Goal: Information Seeking & Learning: Learn about a topic

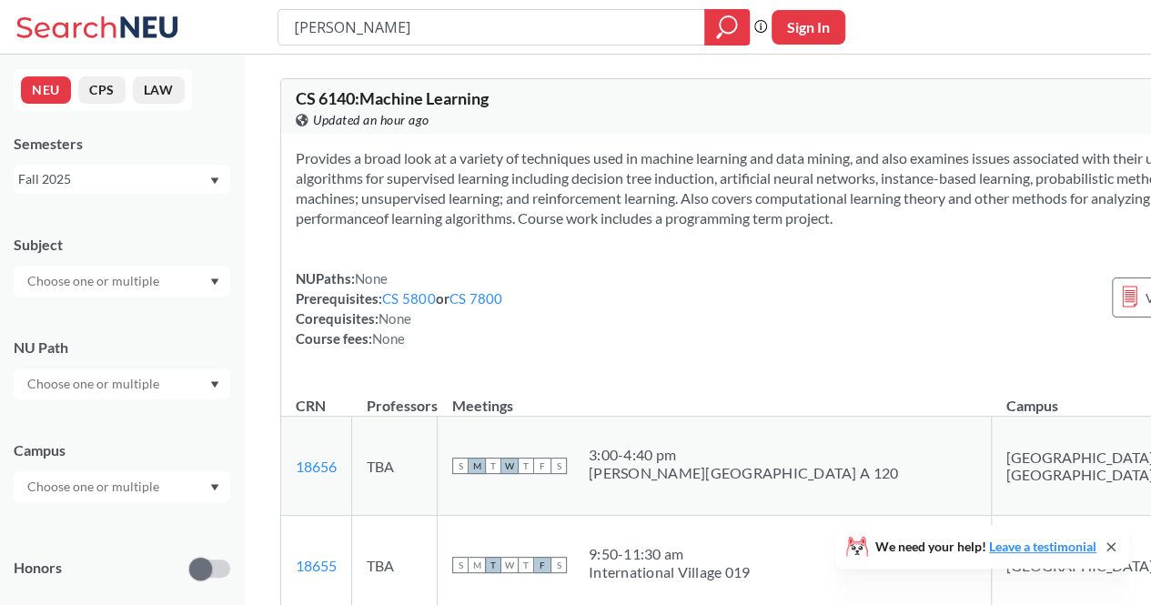
type input "[PERSON_NAME]"
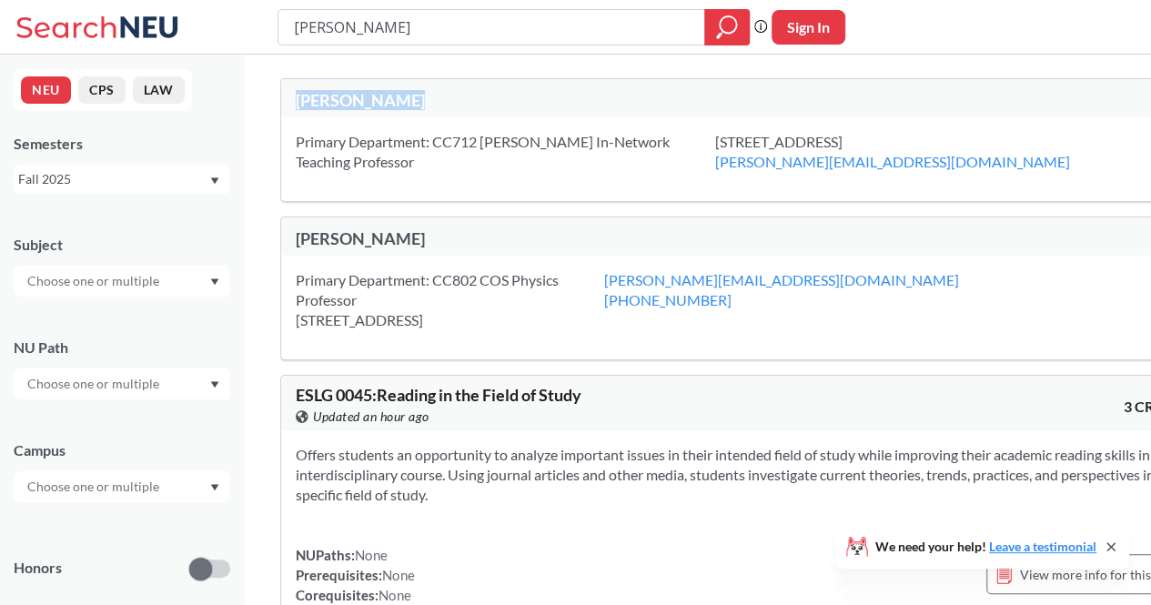
drag, startPoint x: 420, startPoint y: 92, endPoint x: 267, endPoint y: 110, distance: 154.8
copy div "[PERSON_NAME]"
click at [314, 8] on div "[PERSON_NAME] search guarantees the exact search appears in the results. Ex. If…" at bounding box center [575, 27] width 1151 height 55
click at [320, 23] on input "[PERSON_NAME]" at bounding box center [491, 27] width 399 height 31
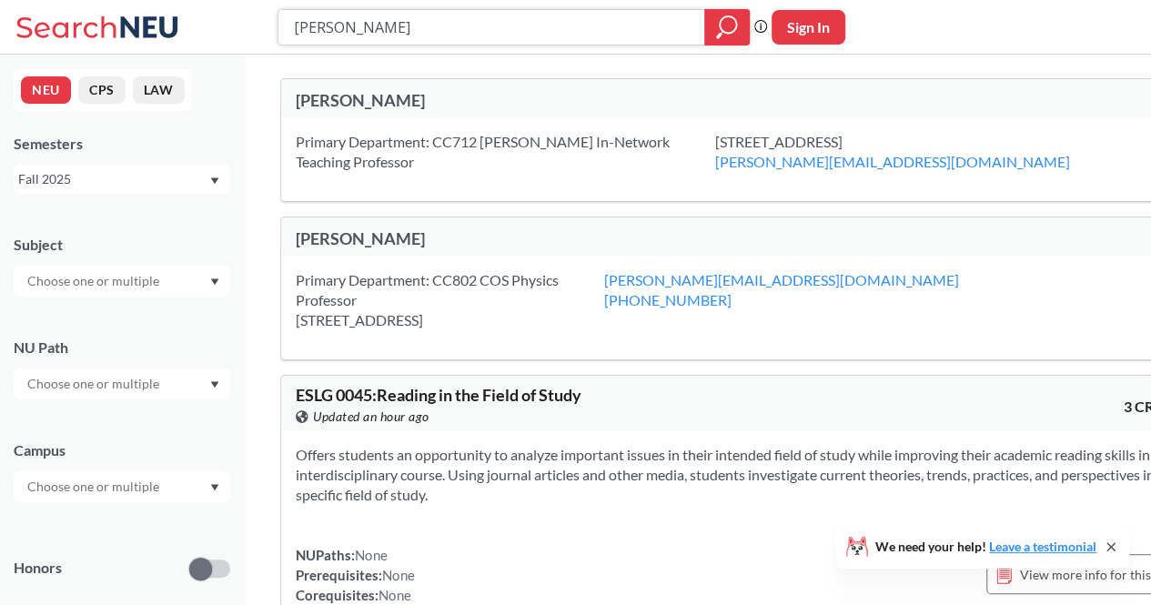
click at [320, 23] on input "[PERSON_NAME]" at bounding box center [491, 27] width 399 height 31
paste input "[PERSON_NAME]"
type input "[PERSON_NAME]"
click at [378, 101] on div "[PERSON_NAME]" at bounding box center [520, 100] width 449 height 20
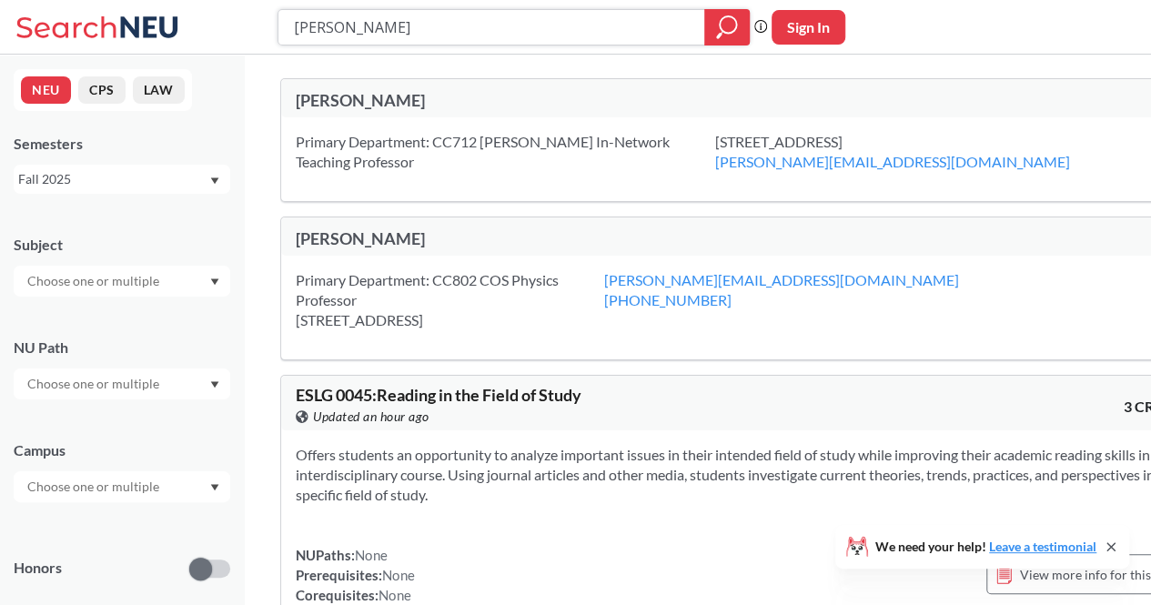
click at [589, 32] on input "[PERSON_NAME]" at bounding box center [491, 27] width 399 height 31
click at [587, 34] on input "[PERSON_NAME]" at bounding box center [491, 27] width 399 height 31
type input "S"
click at [109, 92] on button "CPS" at bounding box center [101, 89] width 47 height 27
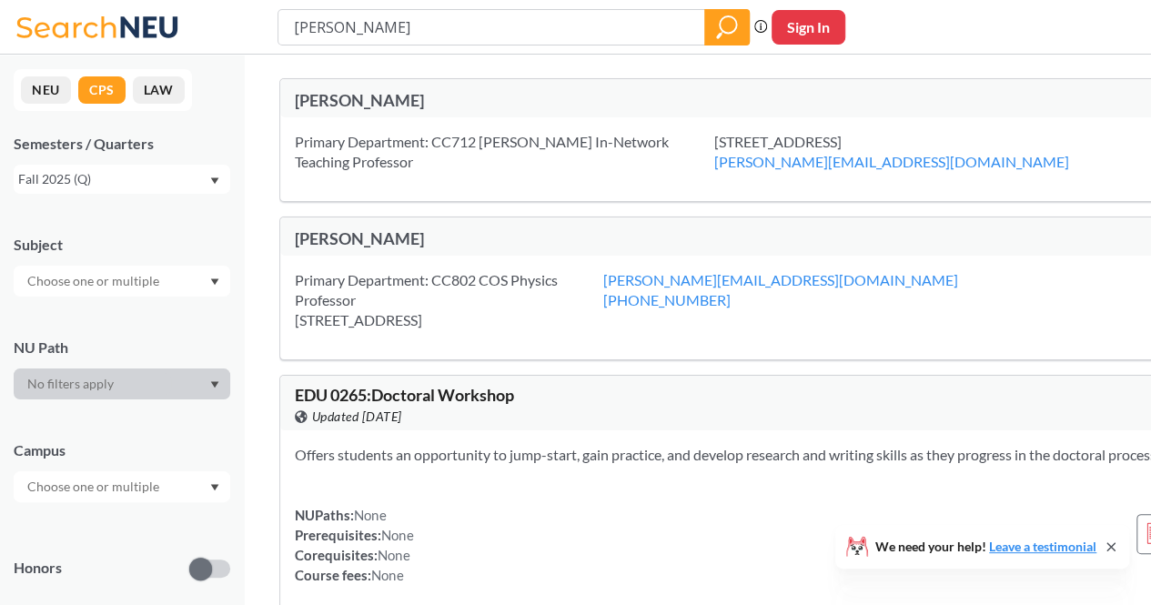
click at [416, 24] on input "[PERSON_NAME]" at bounding box center [491, 27] width 399 height 31
type input "neural networks"
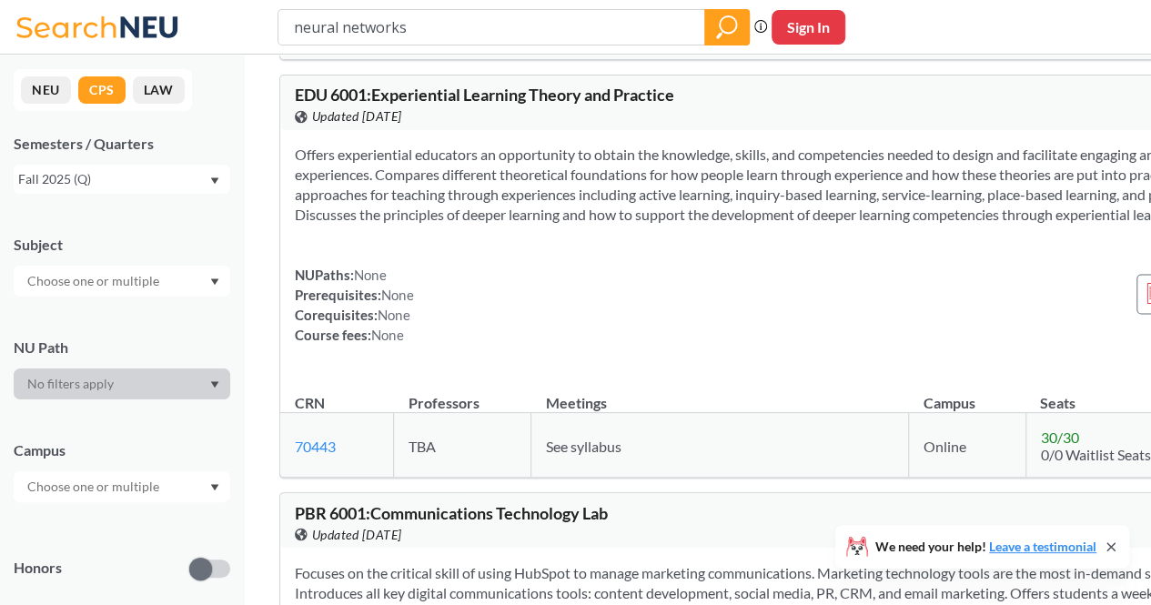
scroll to position [8267, 0]
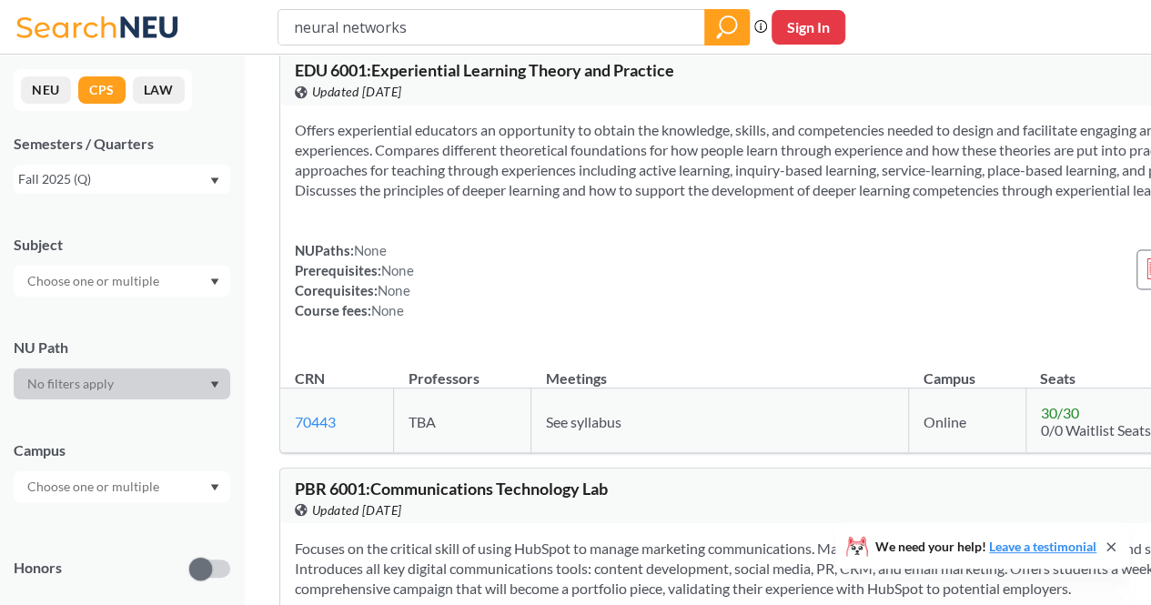
click at [42, 96] on button "NEU" at bounding box center [46, 89] width 50 height 27
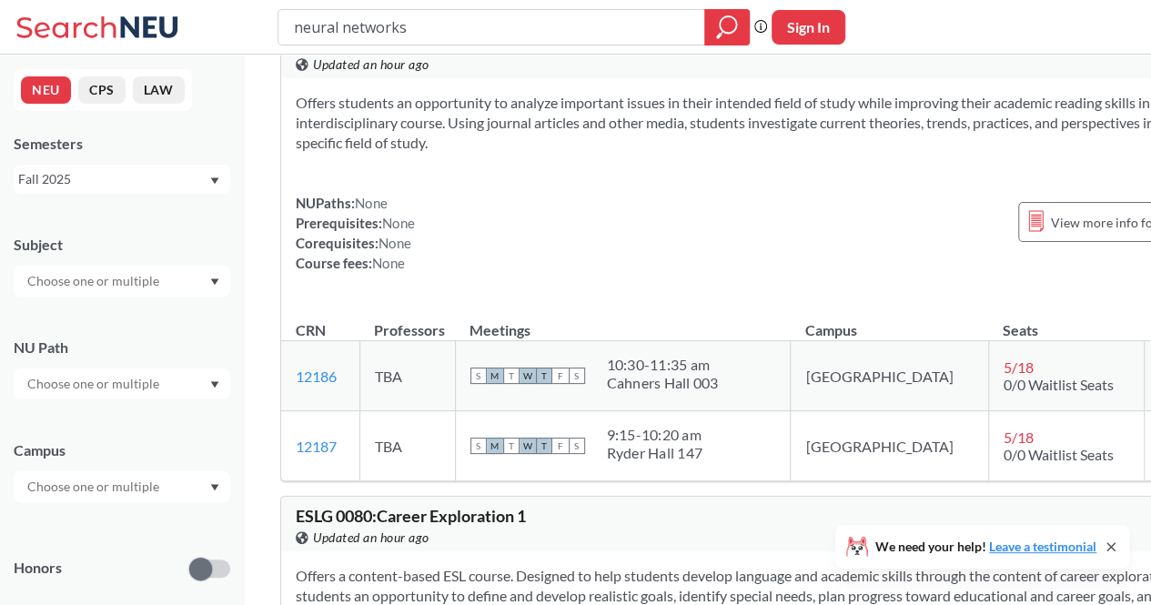
scroll to position [5555, 0]
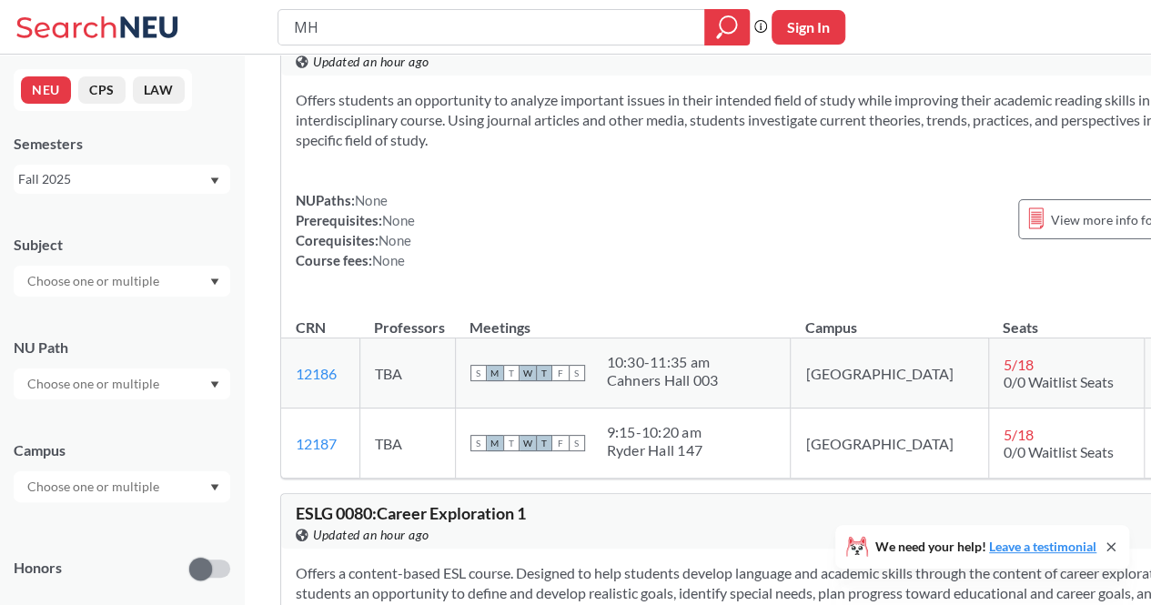
type input "M"
type input "H"
type input "[PERSON_NAME][GEOGRAPHIC_DATA][PERSON_NAME]"
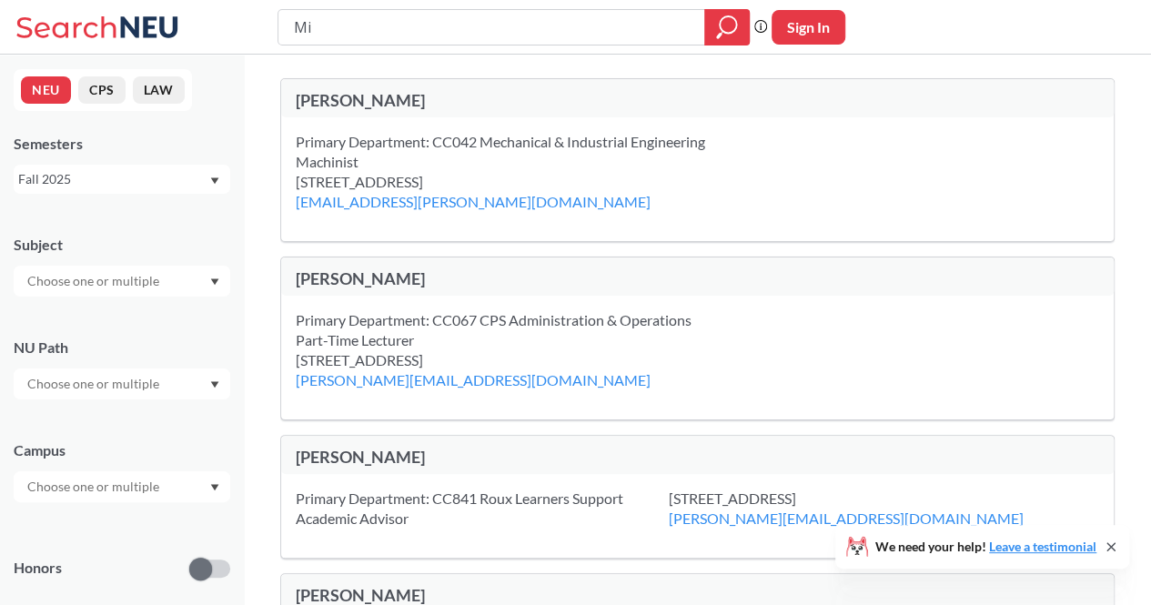
type input "M"
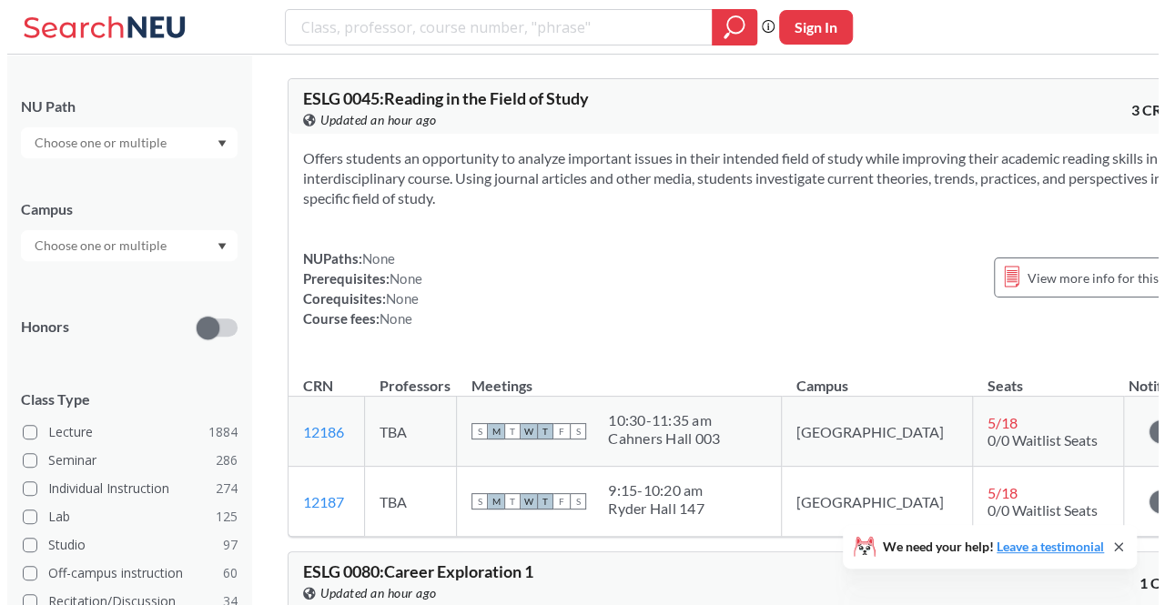
scroll to position [254, 0]
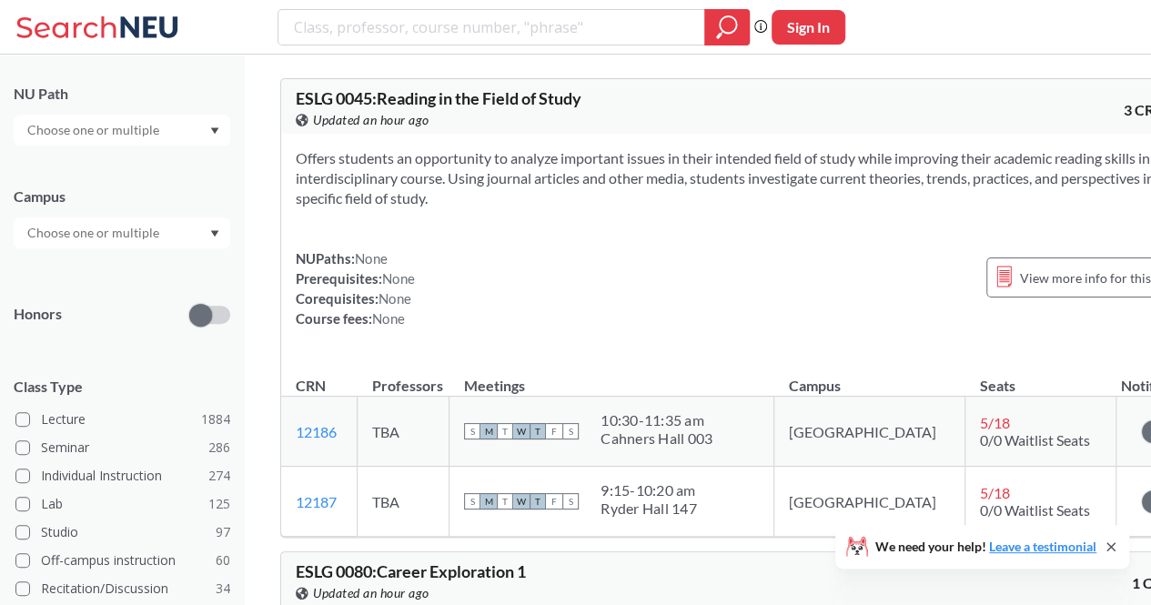
click at [118, 234] on input "text" at bounding box center [94, 233] width 153 height 22
type input "oakl"
click at [126, 262] on div "[GEOGRAPHIC_DATA], [GEOGRAPHIC_DATA] ( 123 )" at bounding box center [122, 273] width 217 height 50
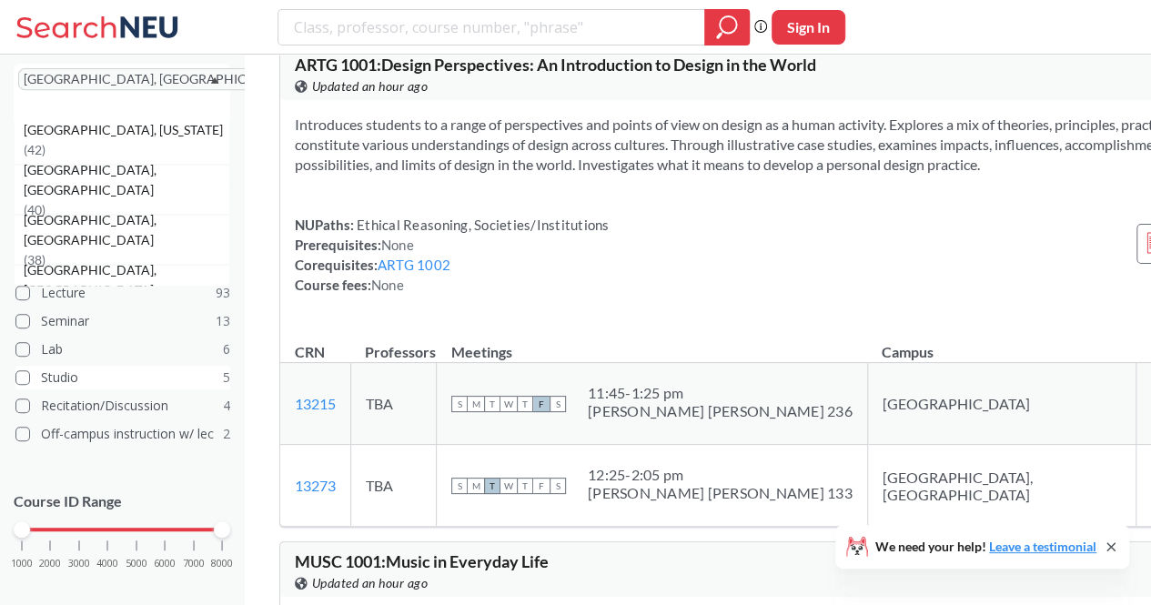
scroll to position [116, 0]
drag, startPoint x: 25, startPoint y: 509, endPoint x: 115, endPoint y: 510, distance: 90.1
click at [115, 523] on div "1000 2000 3000 4000 5000 6000 7000 8000" at bounding box center [122, 529] width 200 height 13
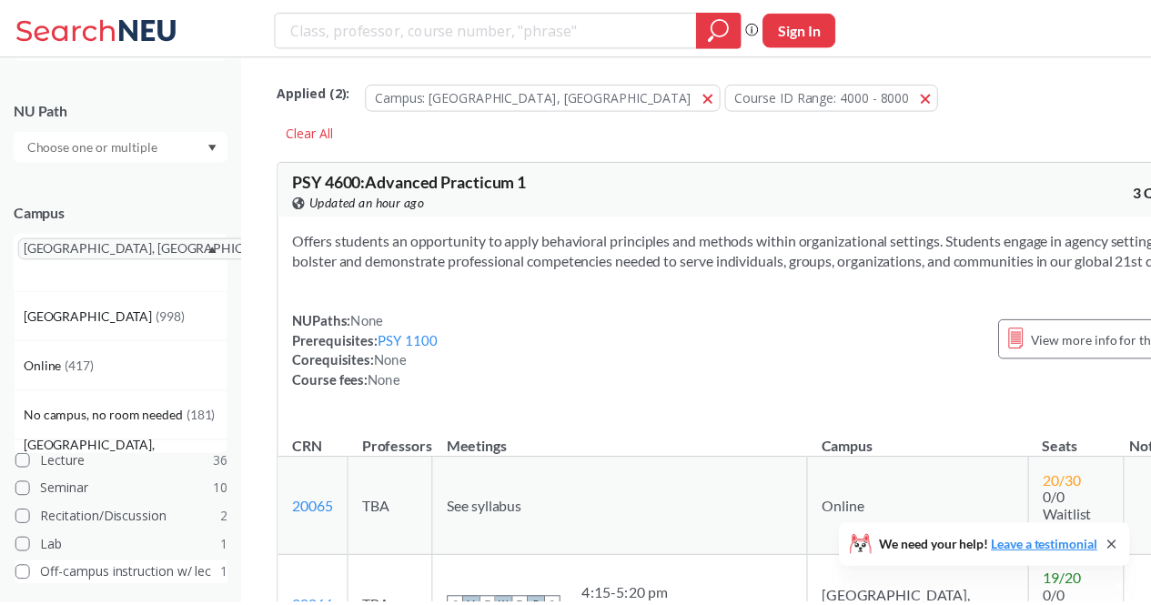
scroll to position [379, 0]
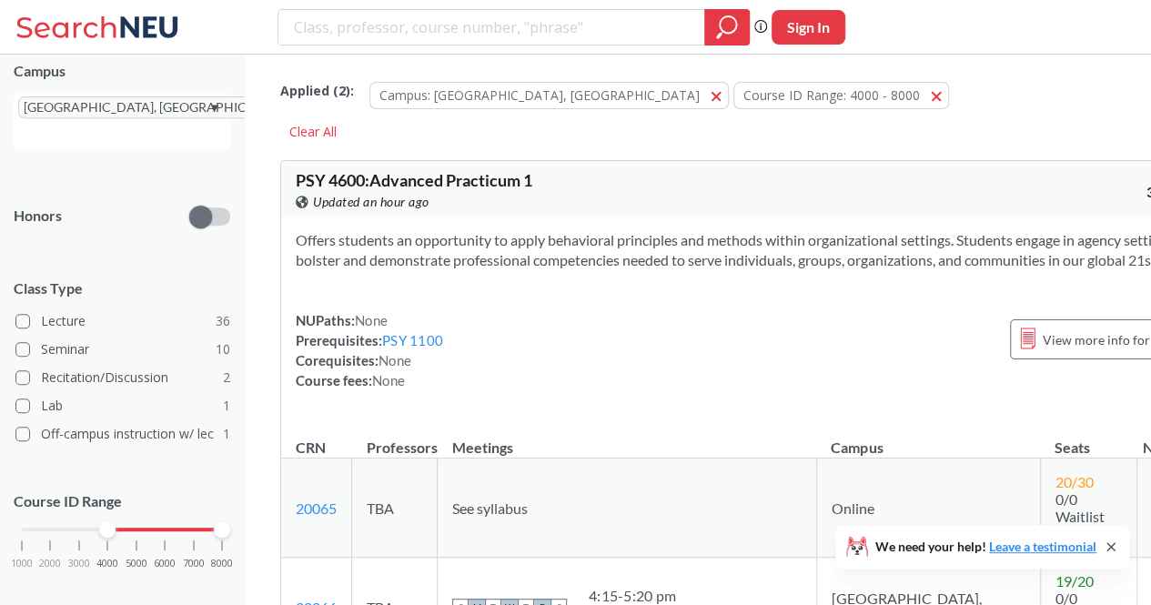
click at [440, 299] on div "Offers students an opportunity to apply behavioral principles and methods withi…" at bounding box center [756, 318] width 951 height 204
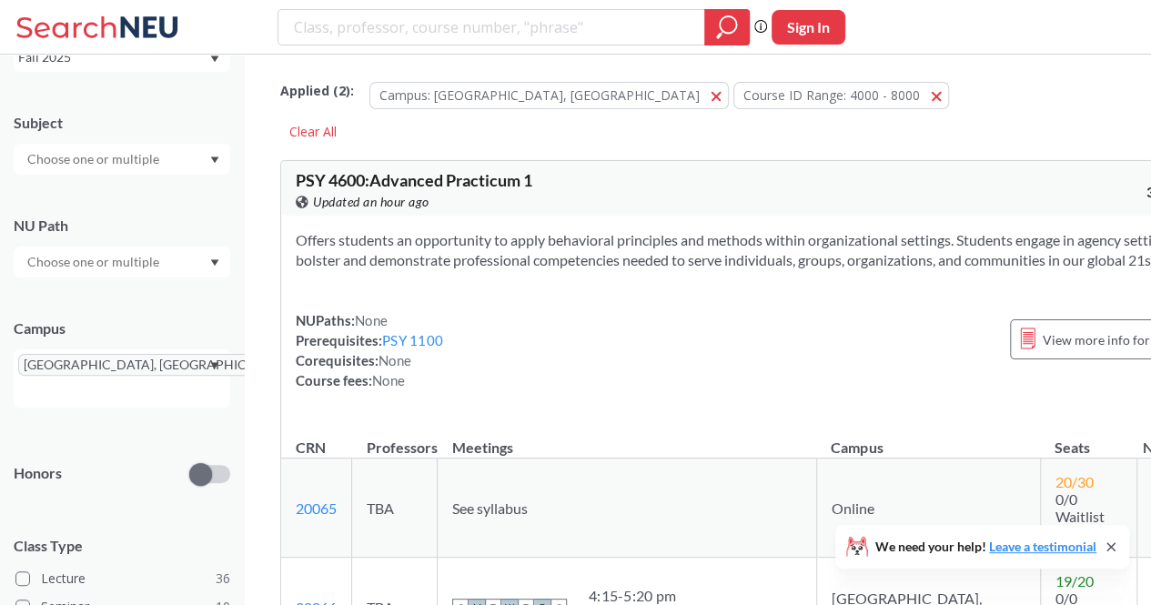
scroll to position [17, 0]
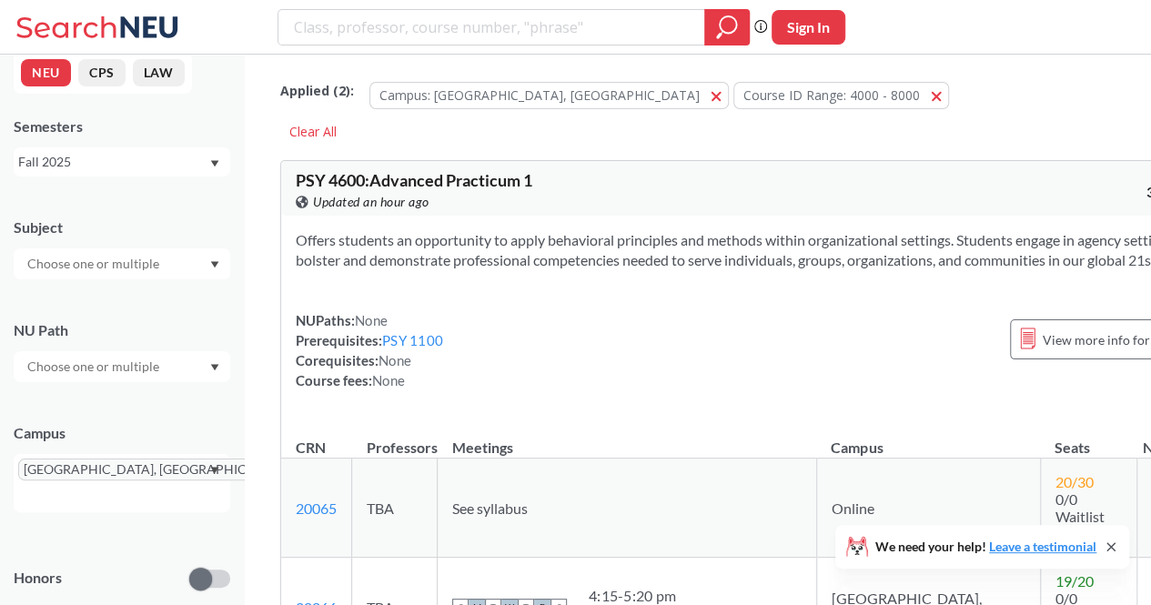
click at [117, 273] on input "text" at bounding box center [94, 264] width 153 height 22
click at [58, 312] on p "Computer Science" at bounding box center [127, 315] width 206 height 18
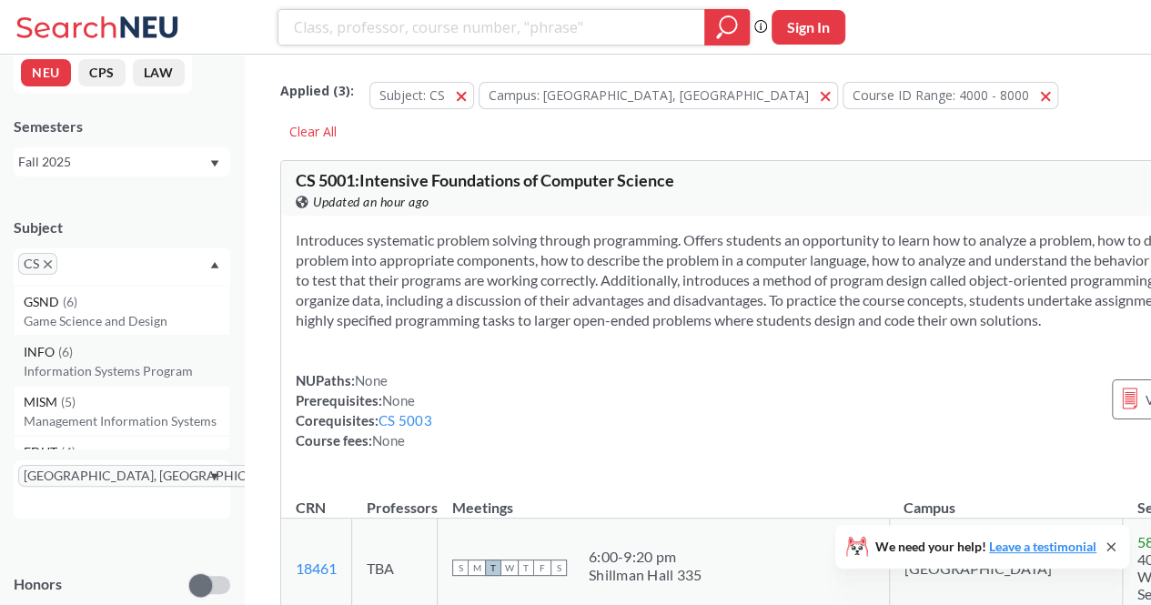
scroll to position [56, 0]
click at [211, 270] on div "CS" at bounding box center [122, 266] width 217 height 37
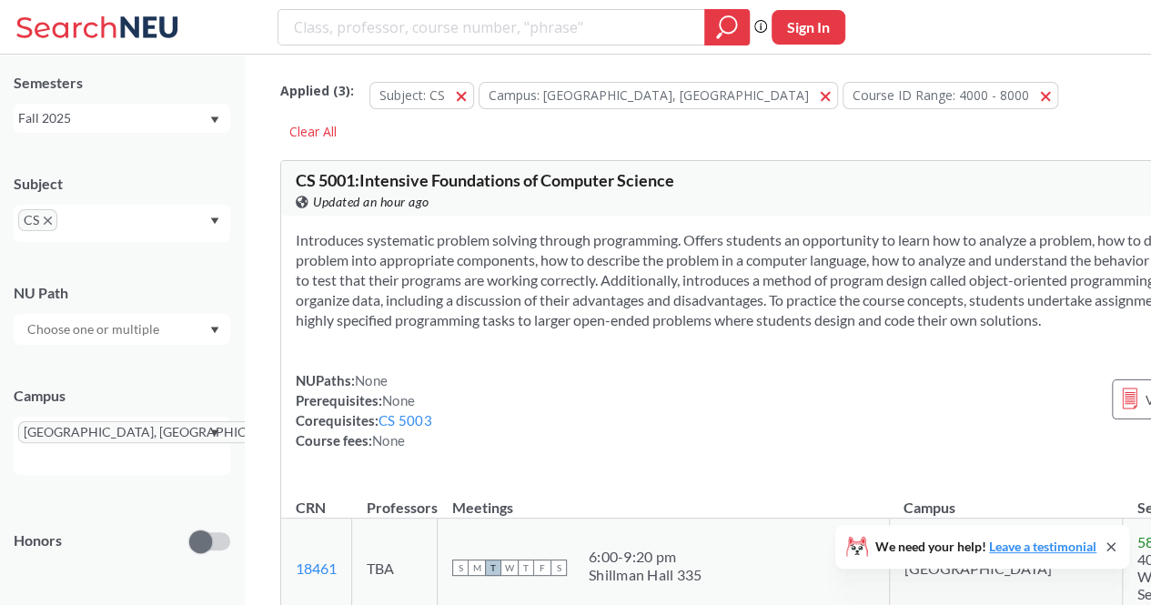
scroll to position [0, 0]
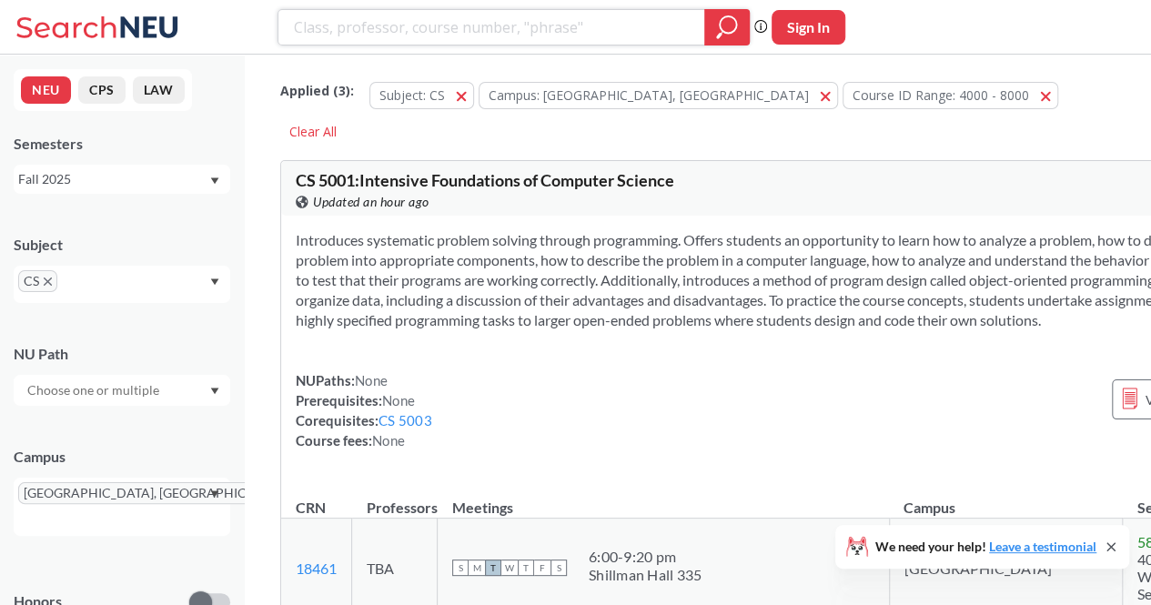
click at [455, 37] on input "search" at bounding box center [491, 27] width 399 height 31
type input "neural networks"
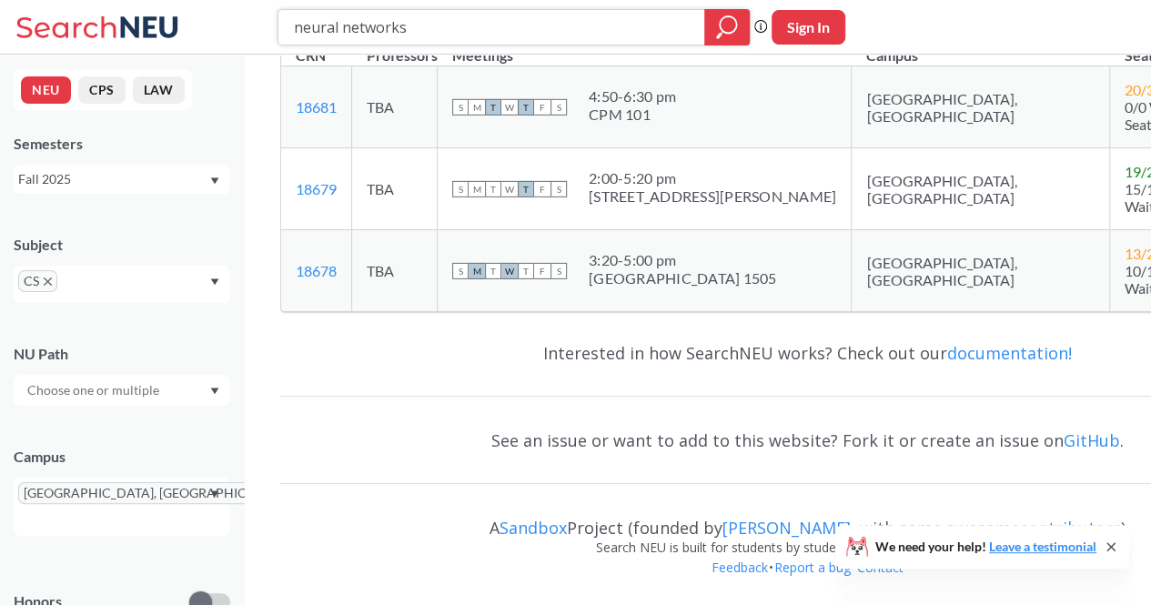
scroll to position [6383, 0]
